Goal: Navigation & Orientation: Find specific page/section

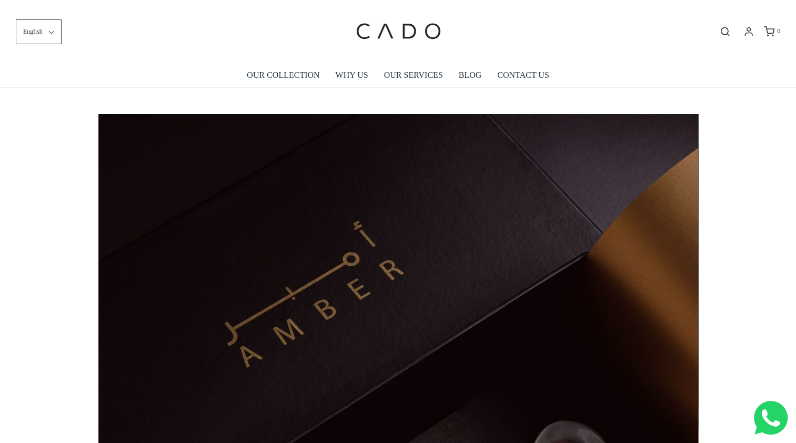
scroll to position [0, 600]
click at [287, 76] on link "OUR COLLECTION" at bounding box center [283, 75] width 73 height 24
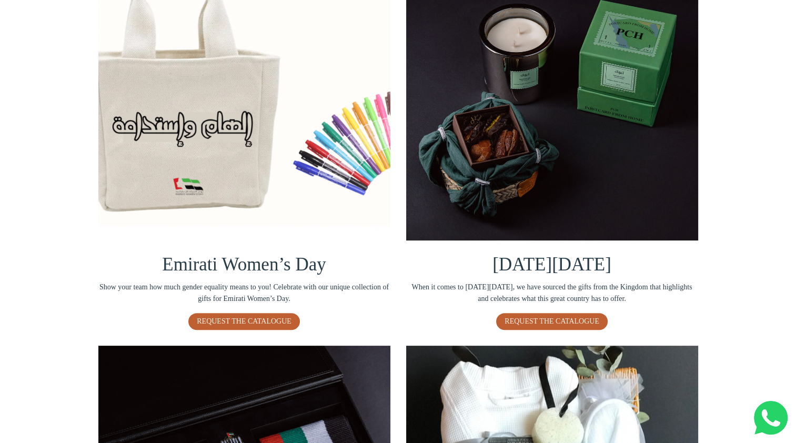
scroll to position [316, 0]
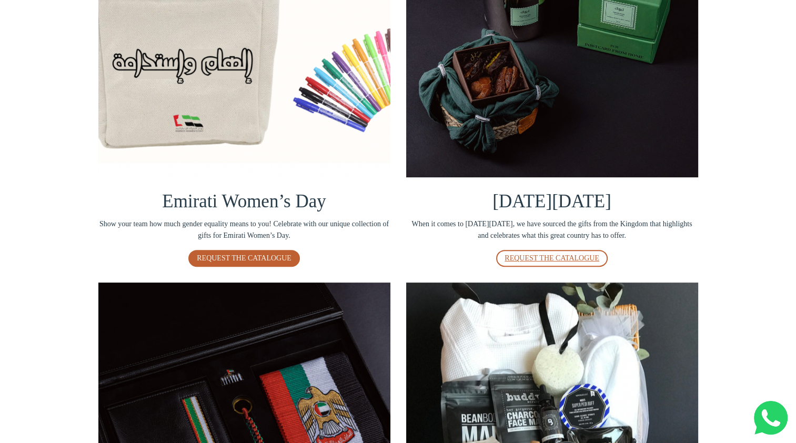
click at [550, 259] on span "REQUEST THE CATALOGUE" at bounding box center [551, 258] width 95 height 8
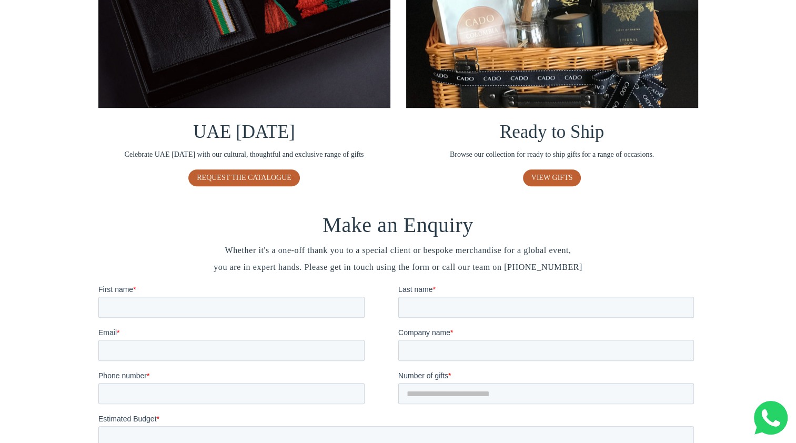
scroll to position [777, 0]
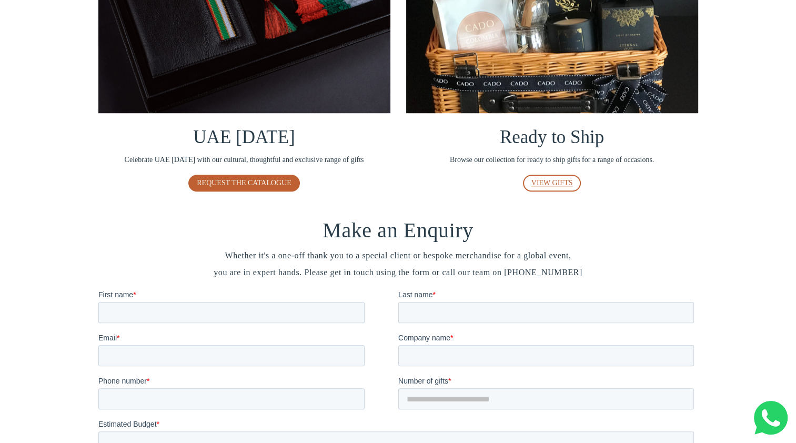
click at [551, 181] on span "VIEW GIFTS" at bounding box center [552, 183] width 42 height 8
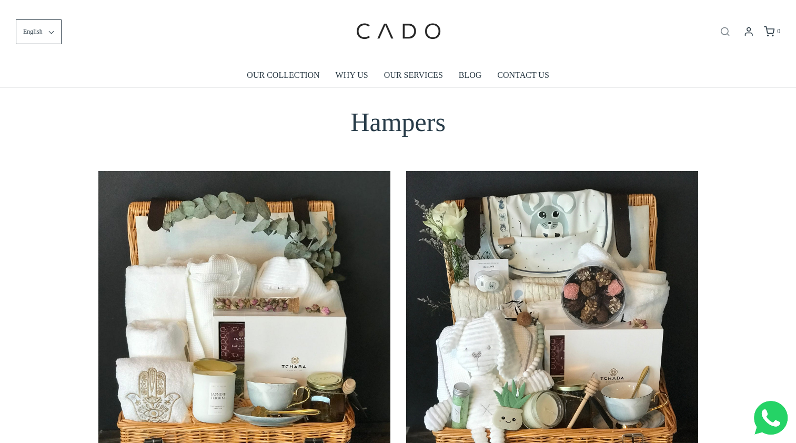
click at [726, 33] on icon "Open search bar" at bounding box center [724, 31] width 13 height 11
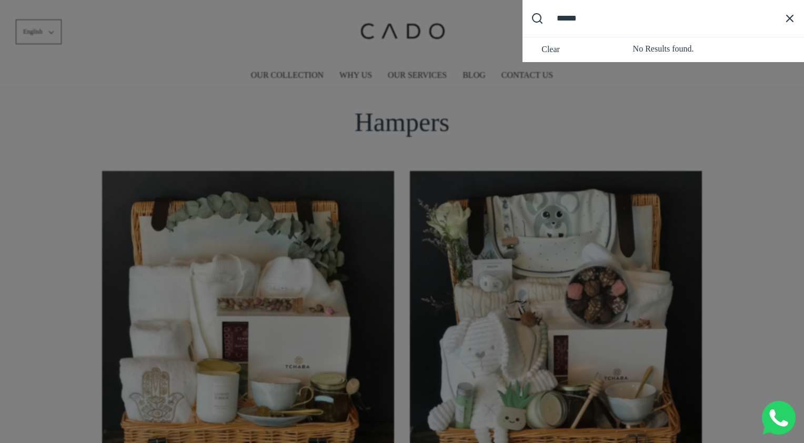
type input "*******"
